Goal: Task Accomplishment & Management: Complete application form

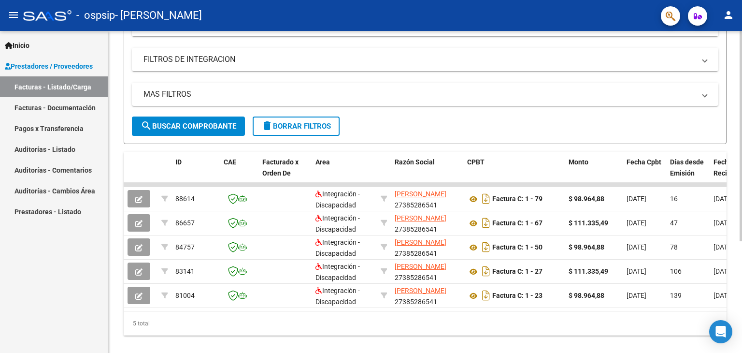
scroll to position [153, 0]
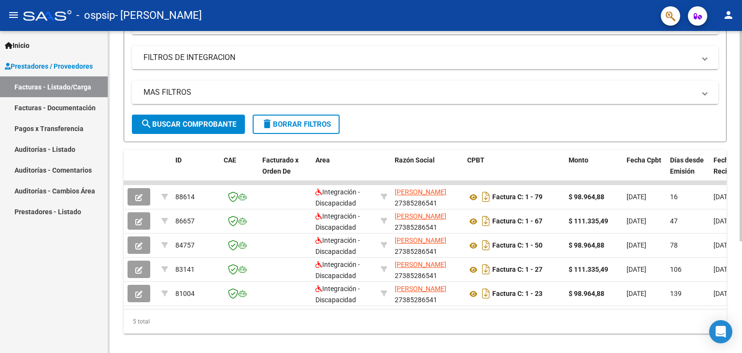
click at [740, 177] on div at bounding box center [741, 240] width 2 height 210
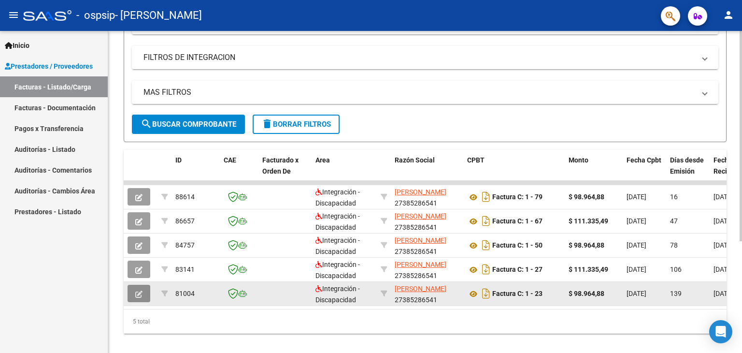
click at [142, 293] on icon "button" at bounding box center [138, 293] width 7 height 7
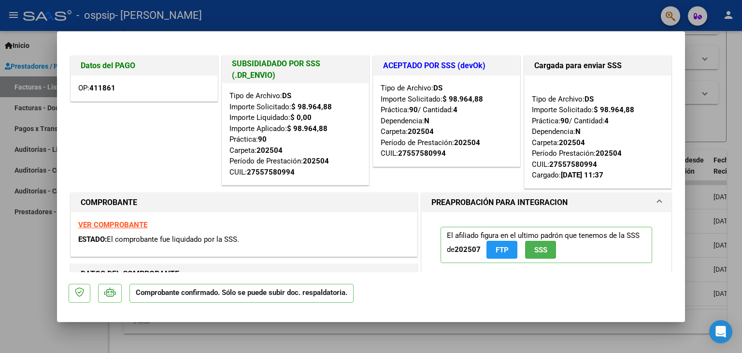
click at [8, 290] on div at bounding box center [371, 176] width 742 height 353
type input "$ 0,00"
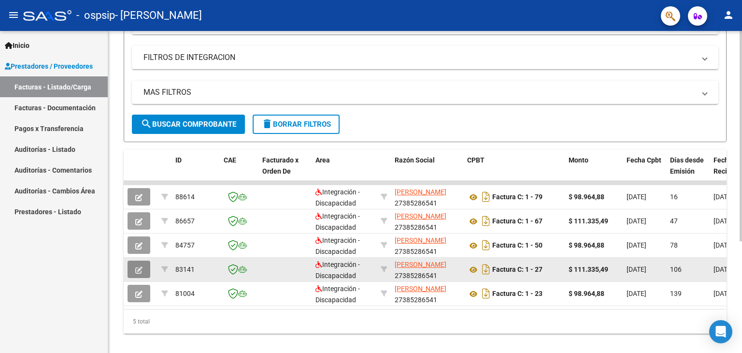
click at [135, 265] on button "button" at bounding box center [139, 268] width 23 height 17
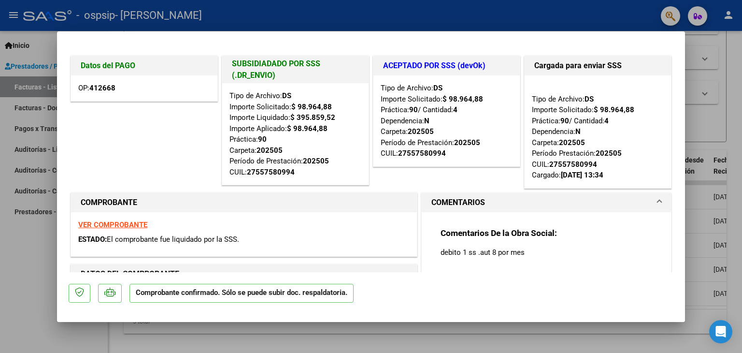
click at [2, 280] on div at bounding box center [371, 176] width 742 height 353
type input "$ 0,00"
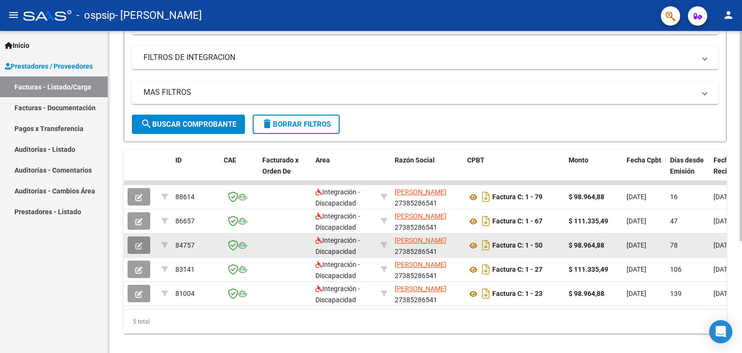
click at [141, 242] on icon "button" at bounding box center [138, 245] width 7 height 7
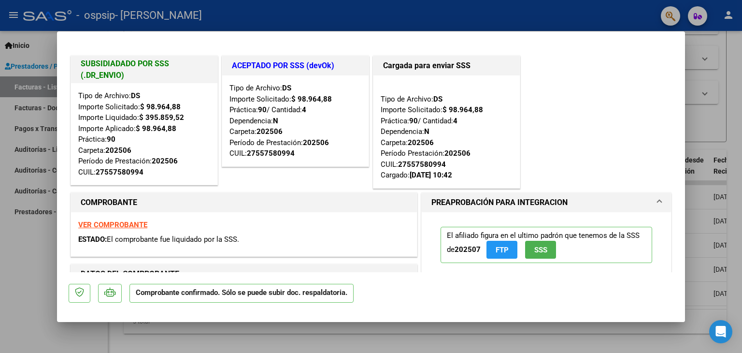
click at [20, 260] on div at bounding box center [371, 176] width 742 height 353
type input "$ 0,00"
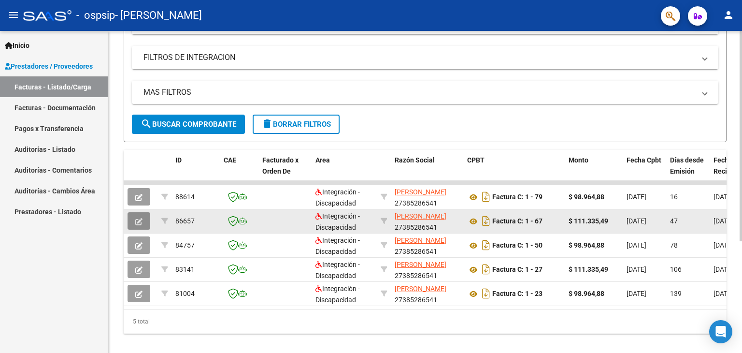
click at [137, 220] on icon "button" at bounding box center [138, 221] width 7 height 7
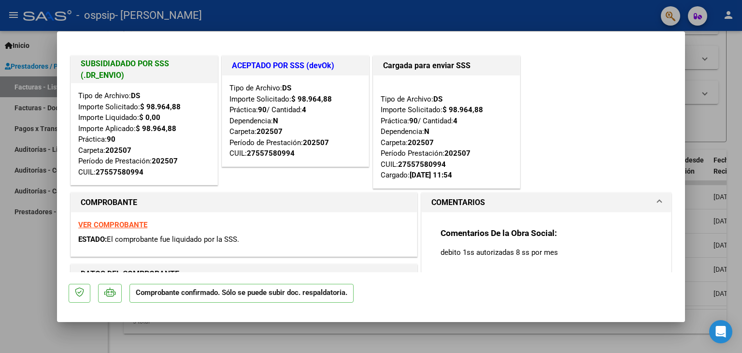
click at [0, 262] on div at bounding box center [371, 176] width 742 height 353
type input "$ 0,00"
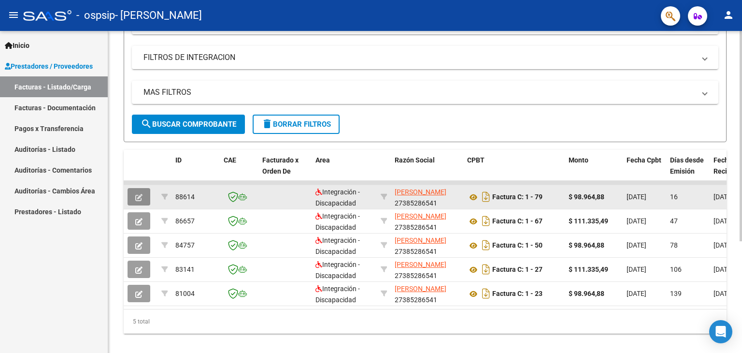
click at [134, 200] on button "button" at bounding box center [139, 196] width 23 height 17
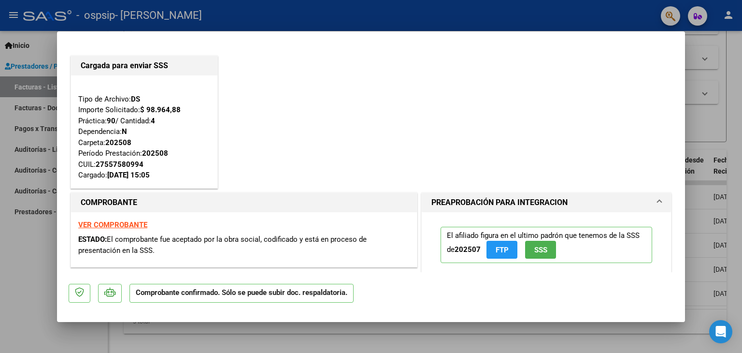
click at [19, 234] on div at bounding box center [371, 176] width 742 height 353
type input "$ 0,00"
